Goal: Transaction & Acquisition: Purchase product/service

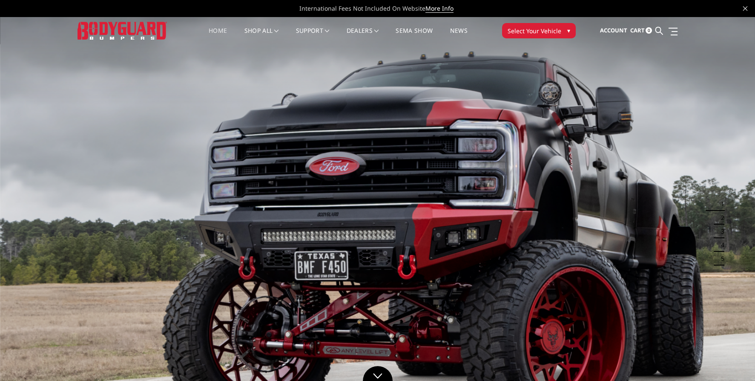
click at [538, 28] on span "Select Your Vehicle" at bounding box center [535, 30] width 54 height 9
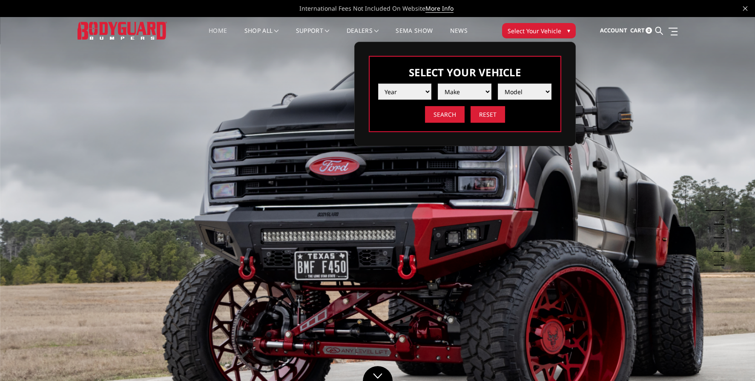
click at [400, 94] on select "Year 2025 2024 2023 2022 2021 2020 2019 2018 2017 2016 2015 2014 2013 2012 2011…" at bounding box center [405, 91] width 54 height 16
select select "yr_2025"
click at [378, 83] on select "Year 2025 2024 2023 2022 2021 2020 2019 2018 2017 2016 2015 2014 2013 2012 2011…" at bounding box center [405, 91] width 54 height 16
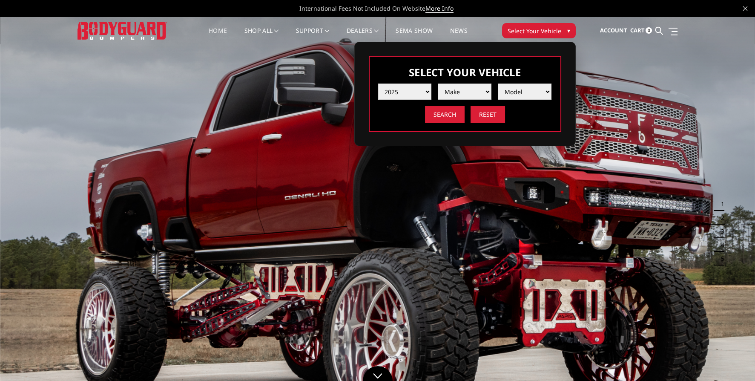
click at [470, 85] on select "Make Chevrolet Ford GMC Ram Toyota" at bounding box center [465, 91] width 54 height 16
select select "mk_ford"
click at [438, 83] on select "Make Chevrolet Ford GMC Ram Toyota" at bounding box center [465, 91] width 54 height 16
click at [515, 90] on select "Model F150 F150 Raptor F250 / F350 F450 F550" at bounding box center [525, 91] width 54 height 16
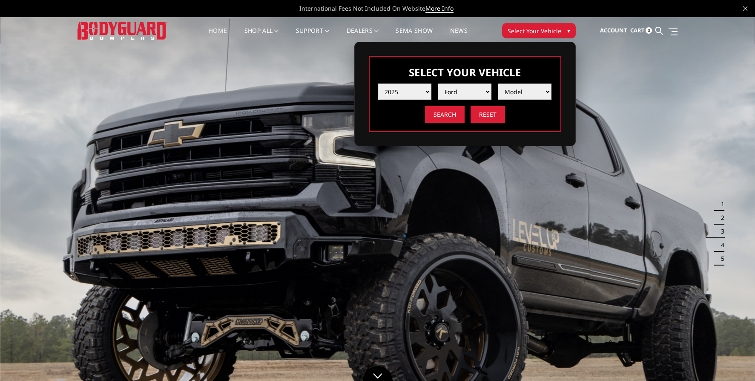
select select "md_f250-f350"
click at [498, 83] on select "Model F150 F150 Raptor F250 / F350 F450 F550" at bounding box center [525, 91] width 54 height 16
click at [442, 113] on input "Search" at bounding box center [445, 114] width 40 height 17
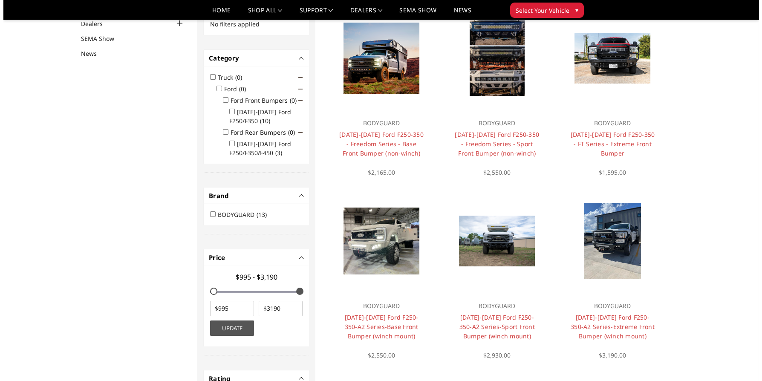
scroll to position [68, 0]
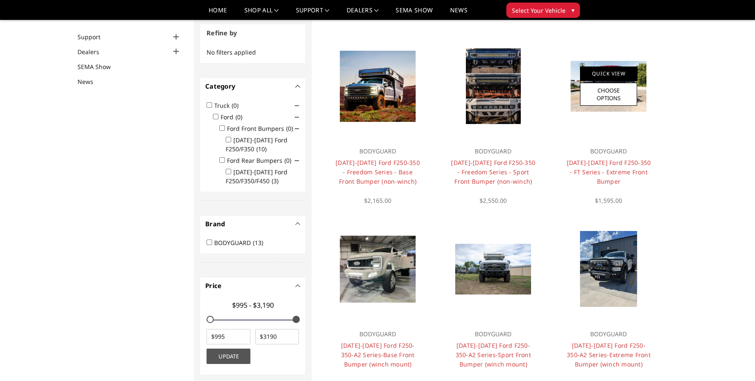
click at [607, 72] on link "Quick View" at bounding box center [608, 73] width 57 height 14
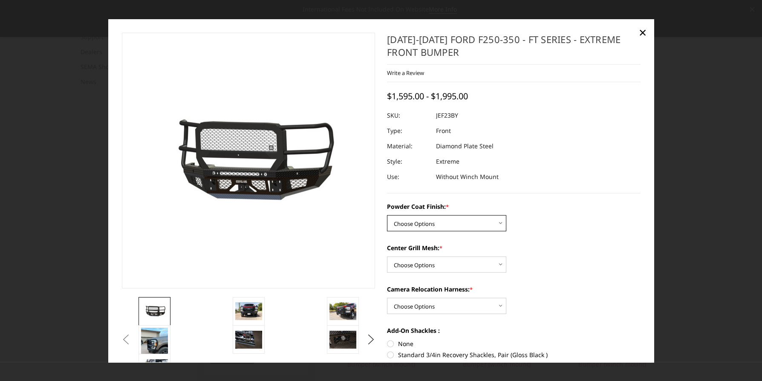
click at [498, 223] on select "Choose Options Bare Metal Gloss Black Powder Coat Textured Black Powder Coat" at bounding box center [446, 223] width 119 height 16
select select "3264"
click at [387, 215] on select "Choose Options Bare Metal Gloss Black Powder Coat Textured Black Powder Coat" at bounding box center [446, 223] width 119 height 16
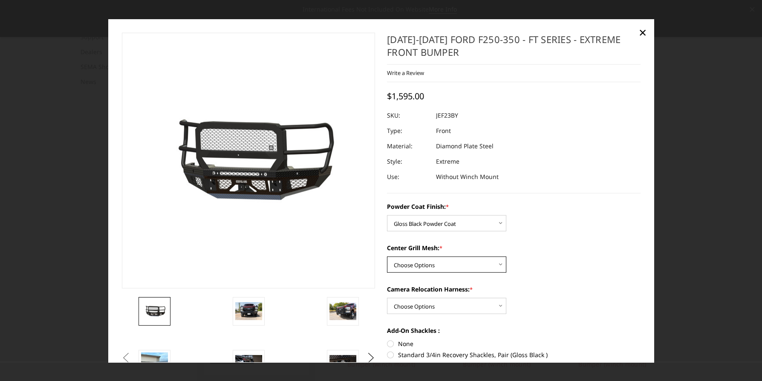
click at [497, 263] on select "Choose Options WITH Expanded Metal in Center Grill WITHOUT Expanded Metal in Ce…" at bounding box center [446, 264] width 119 height 16
select select "3266"
click at [387, 256] on select "Choose Options WITH Expanded Metal in Center Grill WITHOUT Expanded Metal in Ce…" at bounding box center [446, 264] width 119 height 16
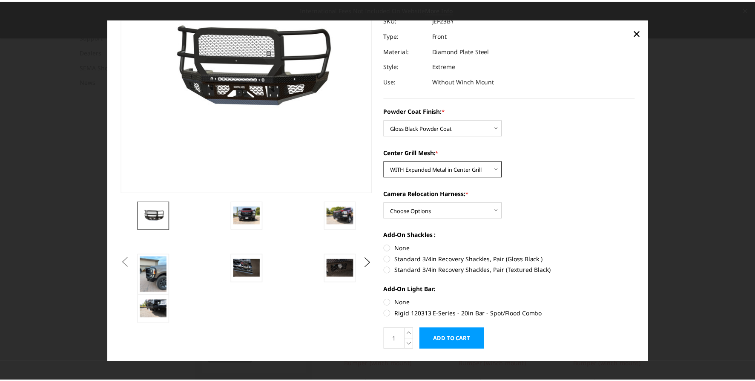
scroll to position [118, 0]
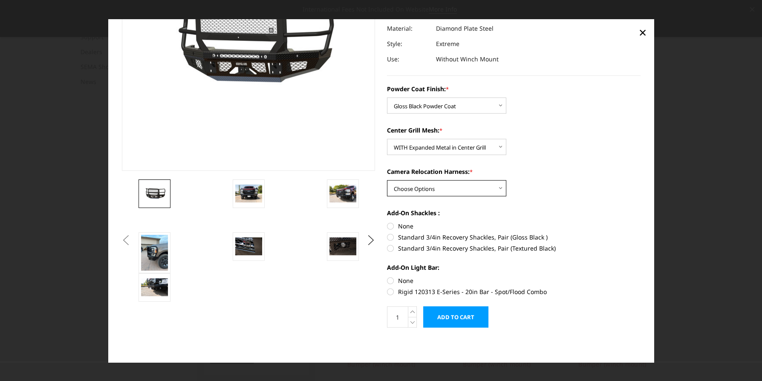
click at [497, 188] on select "Choose Options WITH Camera Relocation Harness WITHOUT Camera Relocation Harness" at bounding box center [446, 188] width 119 height 16
select select "3268"
click at [387, 180] on select "Choose Options WITH Camera Relocation Harness WITHOUT Camera Relocation Harness" at bounding box center [446, 188] width 119 height 16
click at [387, 236] on label "Standard 3/4in Recovery Shackles, Pair (Gloss Black )" at bounding box center [513, 237] width 253 height 9
click at [640, 222] on input "Standard 3/4in Recovery Shackles, Pair (Gloss Black )" at bounding box center [640, 222] width 0 height 0
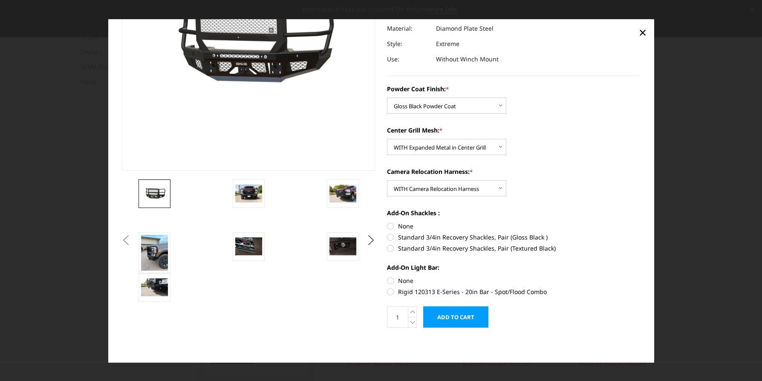
radio input "true"
click at [389, 291] on label "Rigid 120313 E-Series - 20in Bar - Spot/Flood Combo" at bounding box center [513, 291] width 253 height 9
click at [640, 276] on input "Rigid 120313 E-Series - 20in Bar - Spot/Flood Combo" at bounding box center [640, 276] width 0 height 0
radio input "true"
click at [460, 315] on input "Add to Cart" at bounding box center [455, 316] width 65 height 21
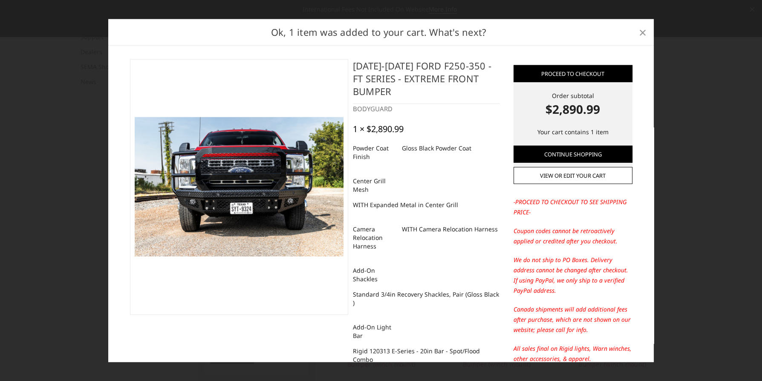
click at [643, 29] on span "×" at bounding box center [643, 32] width 8 height 18
